Goal: Information Seeking & Learning: Learn about a topic

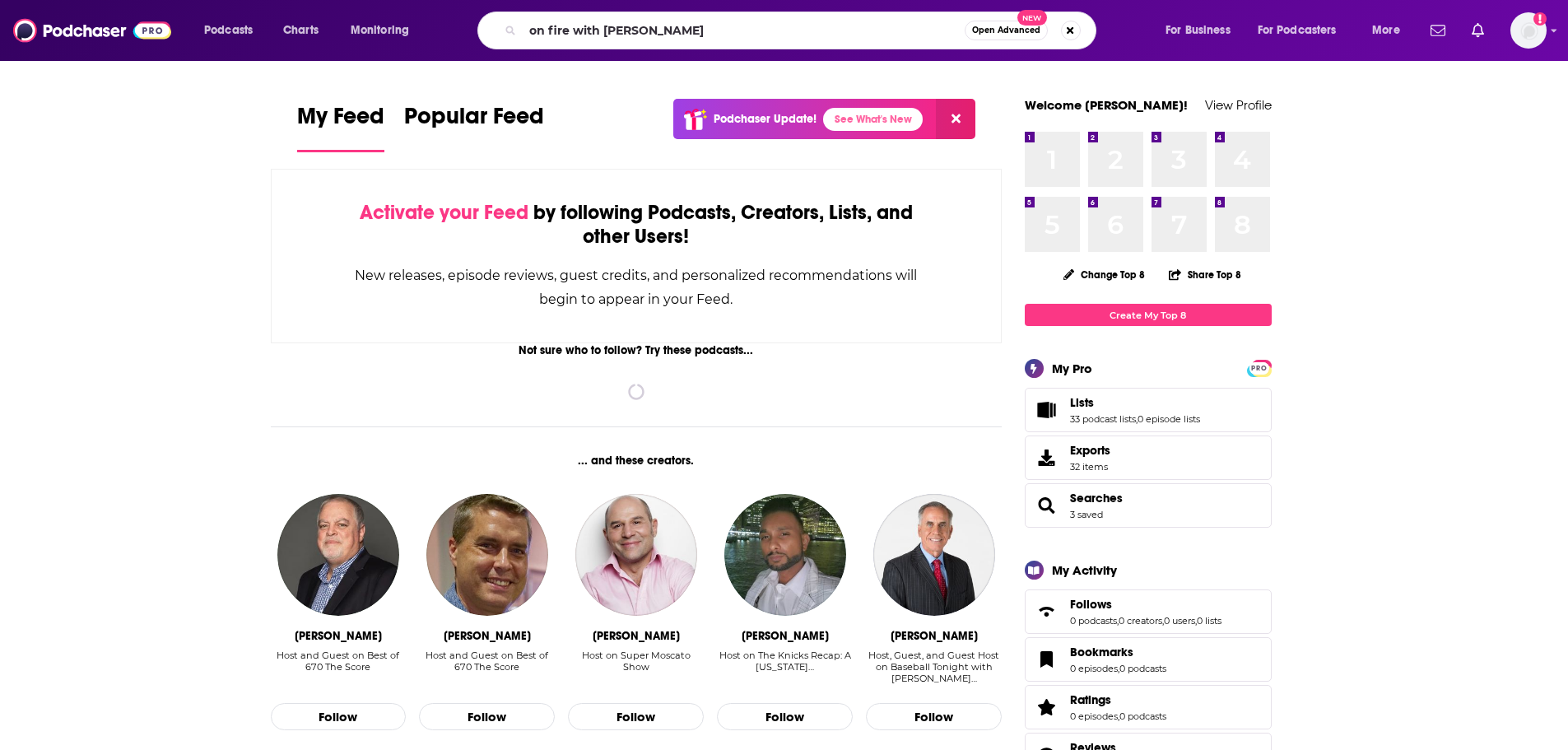
type input "on fire with [PERSON_NAME]"
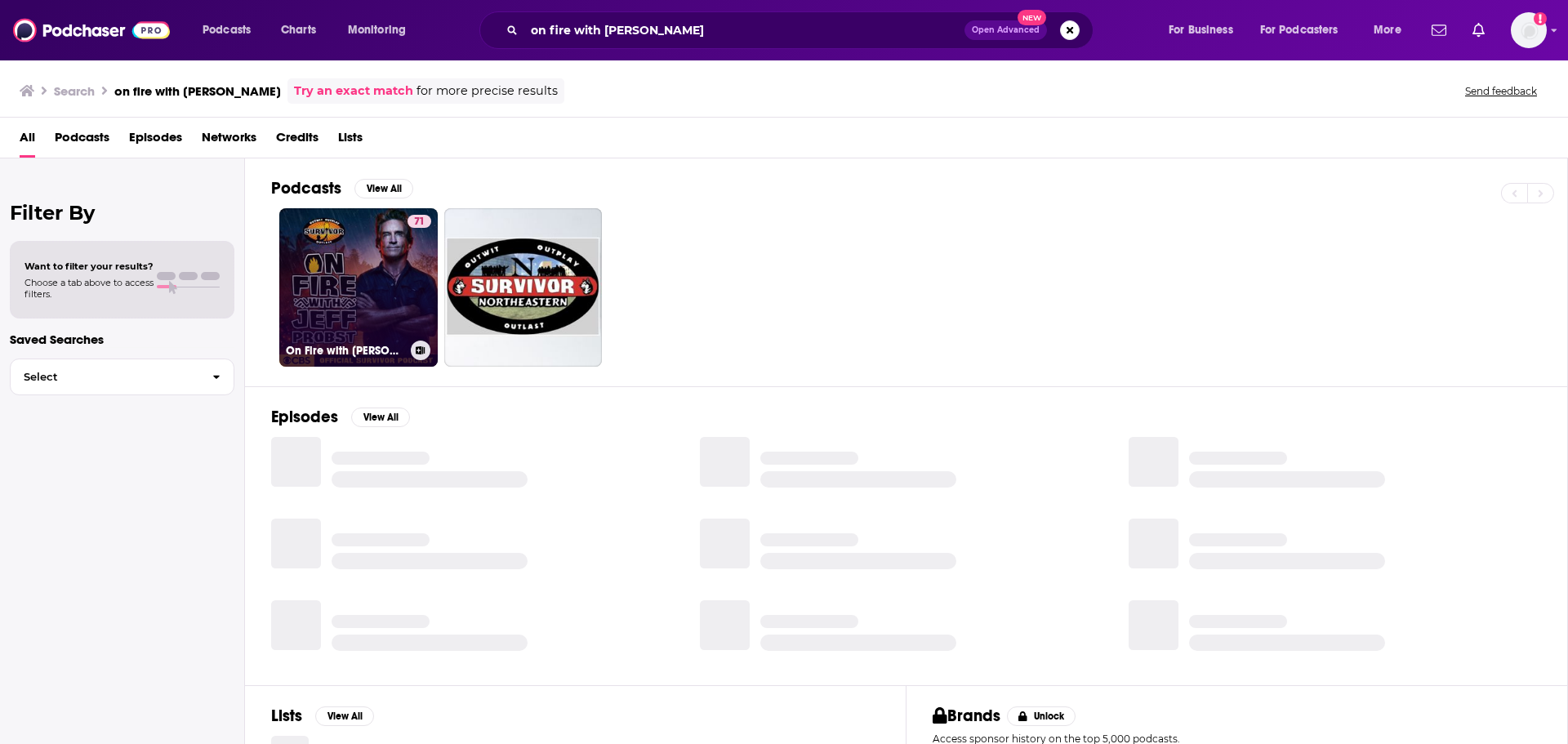
click at [386, 270] on link "71 On Fire with [PERSON_NAME]: The Official Survivor Podcast" at bounding box center [359, 287] width 158 height 158
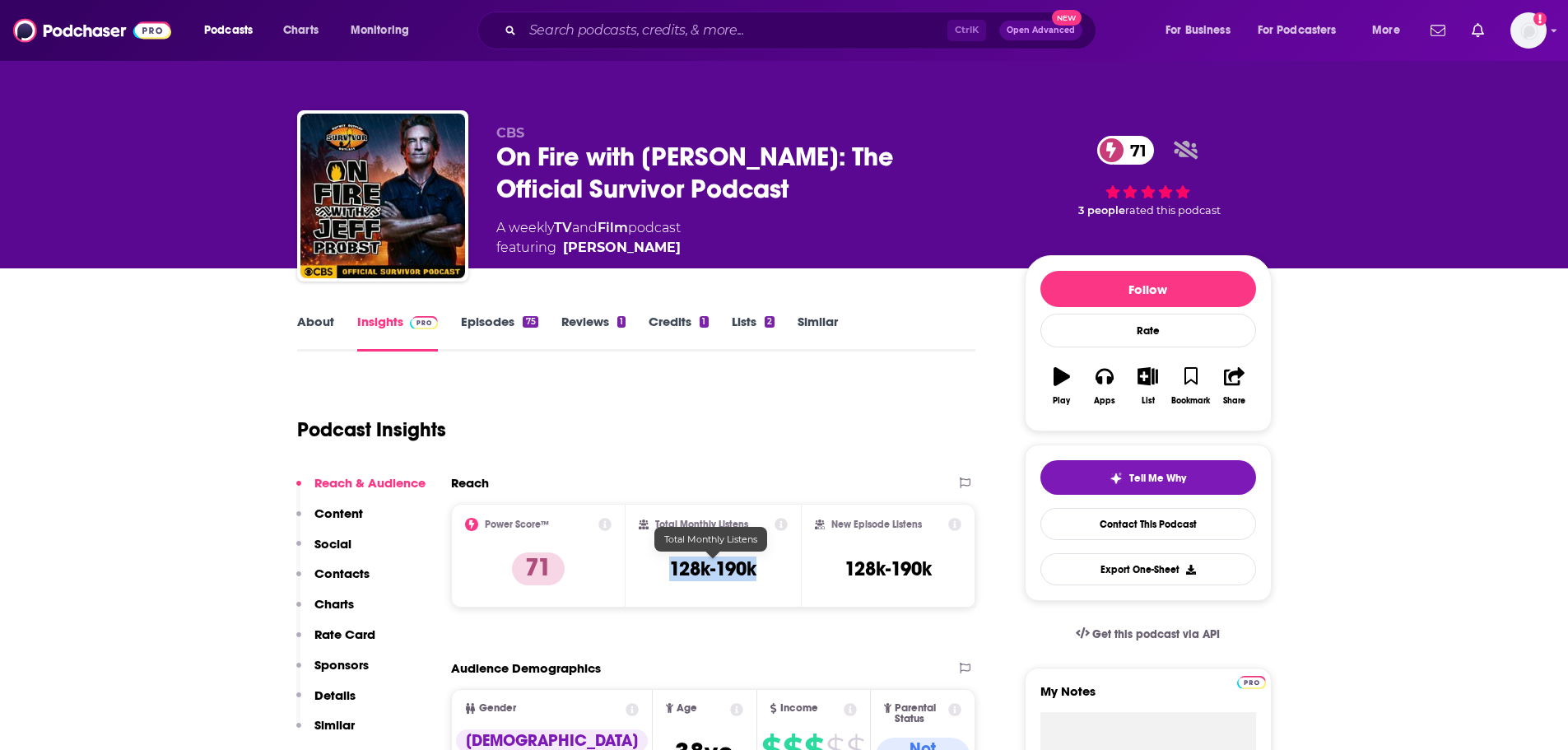
drag, startPoint x: 762, startPoint y: 575, endPoint x: 665, endPoint y: 568, distance: 97.3
click at [665, 568] on div "Total Monthly Listens 128k-190k" at bounding box center [714, 555] width 149 height 75
copy h3 "128k-190k"
